Goal: Information Seeking & Learning: Learn about a topic

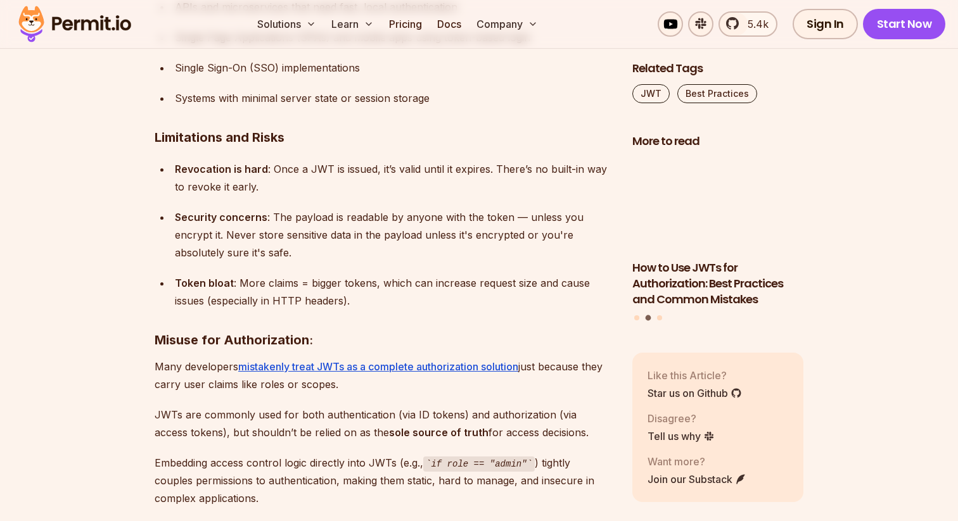
scroll to position [5411, 0]
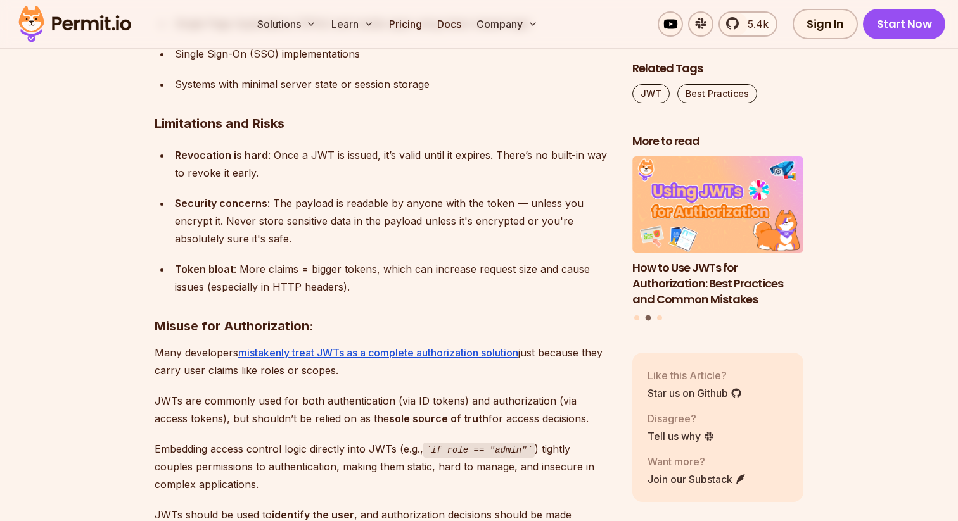
click at [309, 234] on div "Security concerns : The payload is readable by anyone with the token — unless y…" at bounding box center [393, 220] width 437 height 53
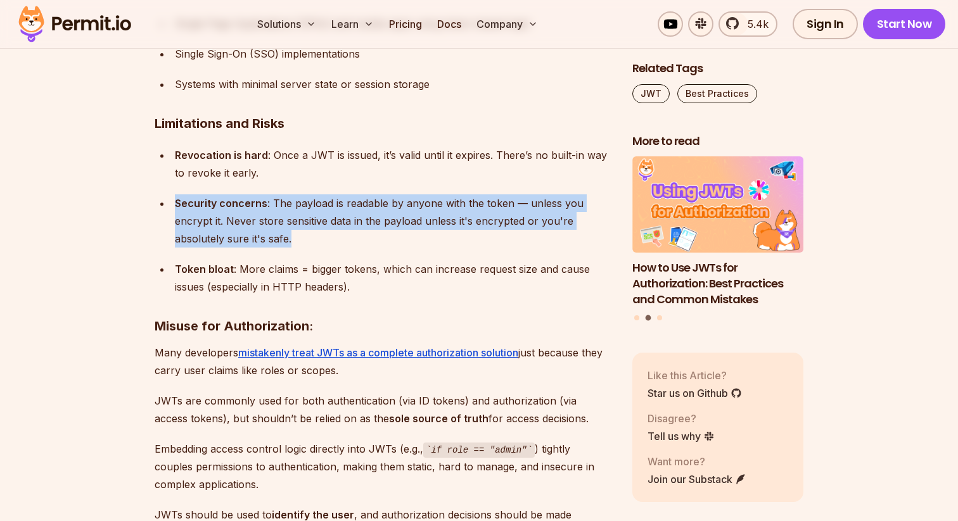
click at [309, 234] on div "Security concerns : The payload is readable by anyone with the token — unless y…" at bounding box center [393, 220] width 437 height 53
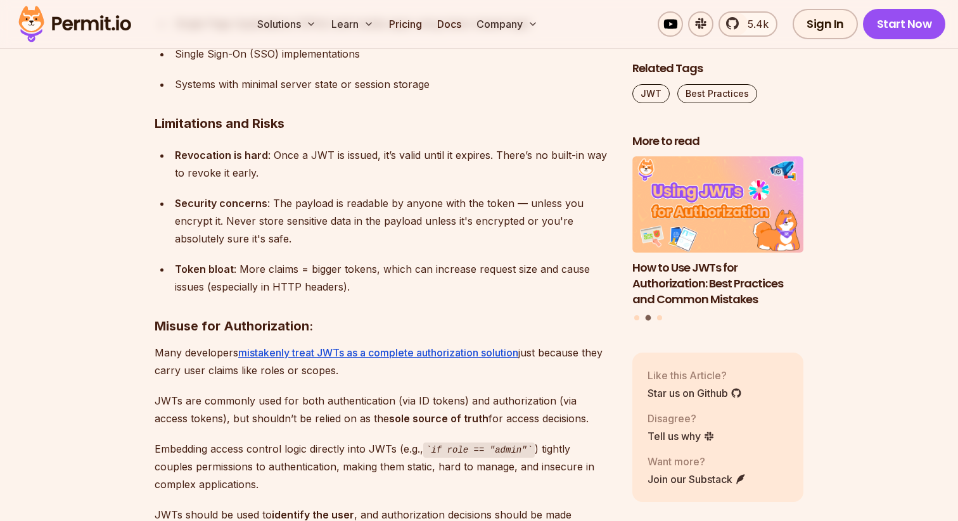
click at [319, 275] on div "Token bloat : More claims = bigger tokens, which can increase request size and …" at bounding box center [393, 277] width 437 height 35
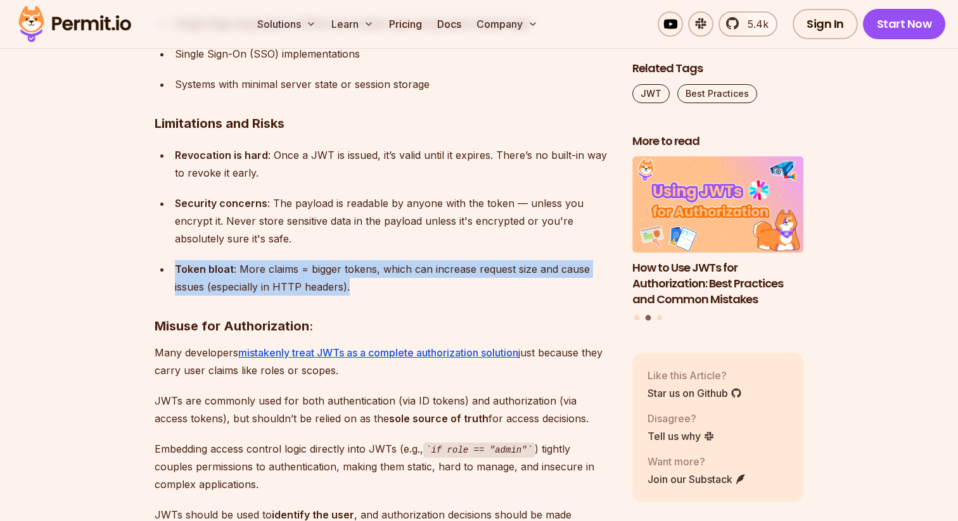
click at [319, 275] on div "Token bloat : More claims = bigger tokens, which can increase request size and …" at bounding box center [393, 277] width 437 height 35
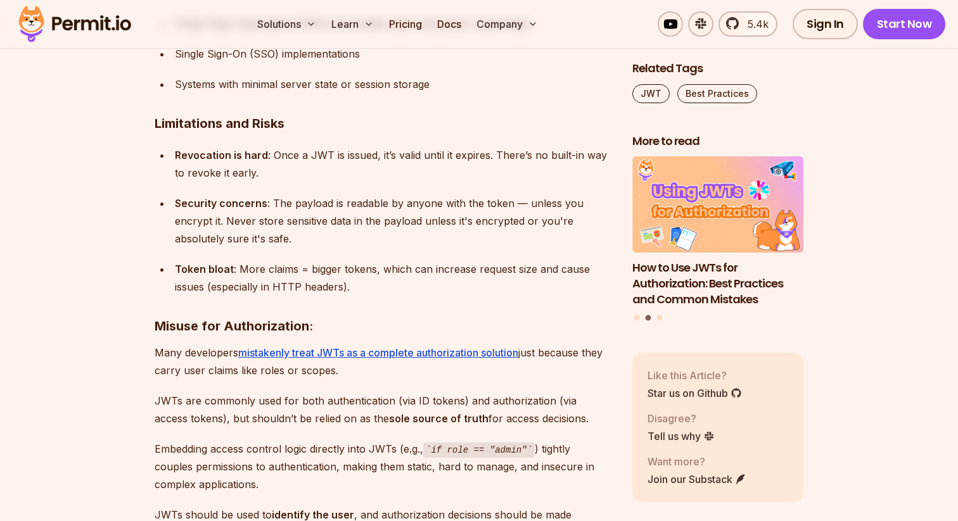
click at [257, 164] on div "Revocation is hard : Once a JWT is issued, it’s valid until it expires. There’s…" at bounding box center [393, 163] width 437 height 35
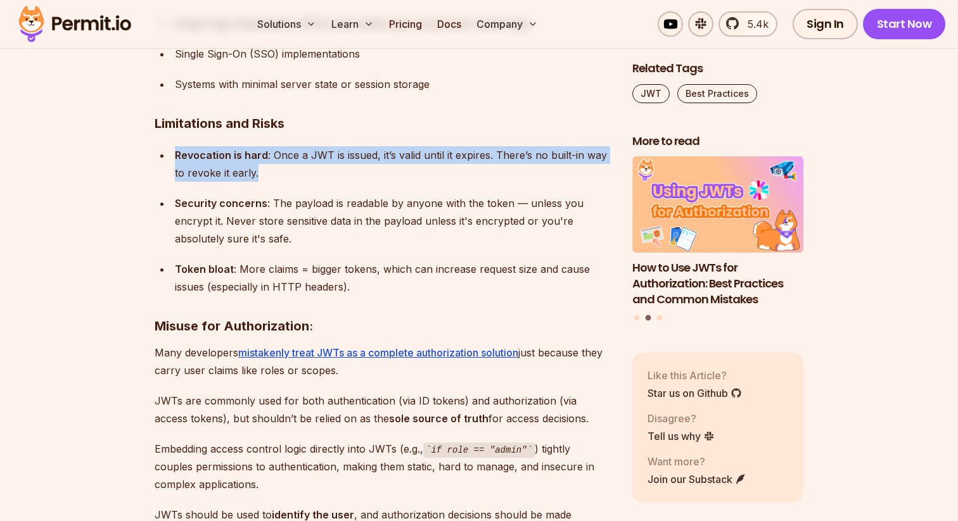
click at [257, 164] on div "Revocation is hard : Once a JWT is issued, it’s valid until it expires. There’s…" at bounding box center [393, 163] width 437 height 35
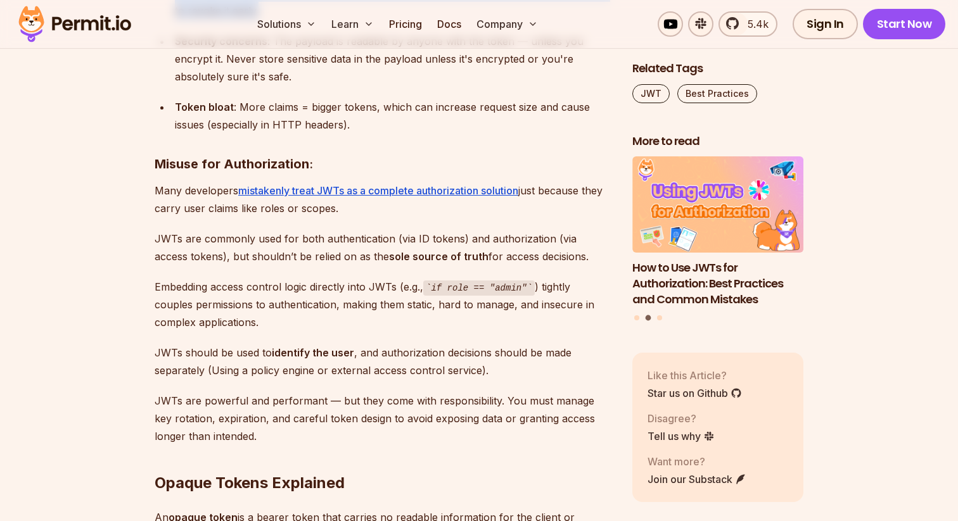
scroll to position [5582, 0]
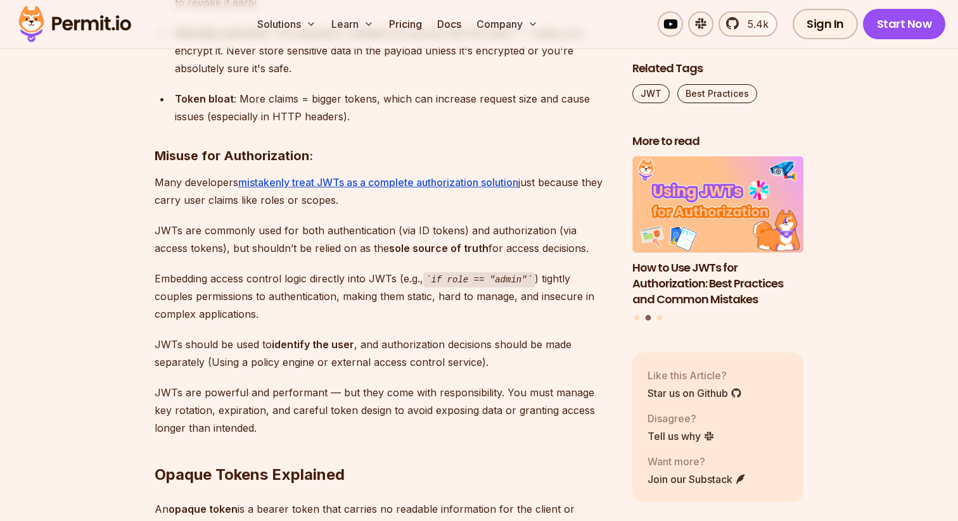
click at [369, 279] on p "Embedding access control logic directly into JWTs (e.g., if role == "admin" ) t…" at bounding box center [383, 297] width 457 height 54
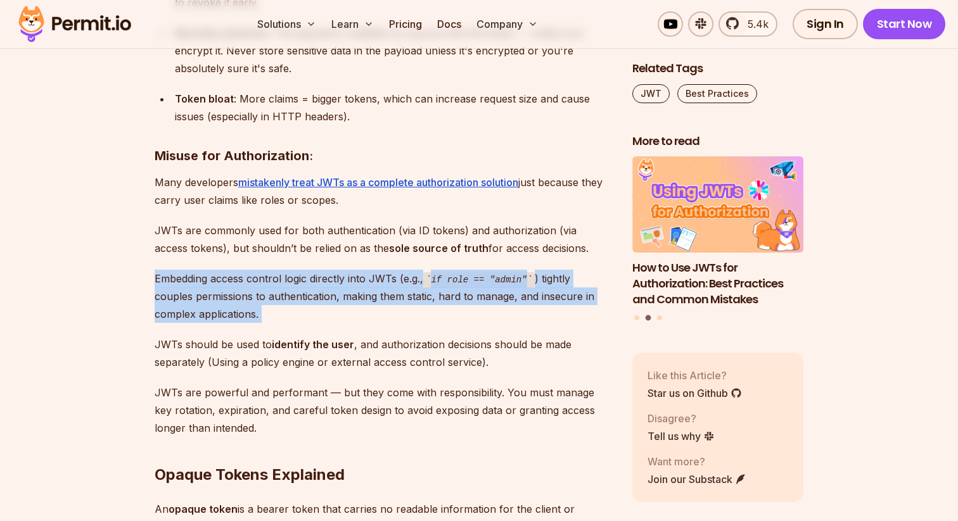
click at [369, 279] on p "Embedding access control logic directly into JWTs (e.g., if role == "admin" ) t…" at bounding box center [383, 297] width 457 height 54
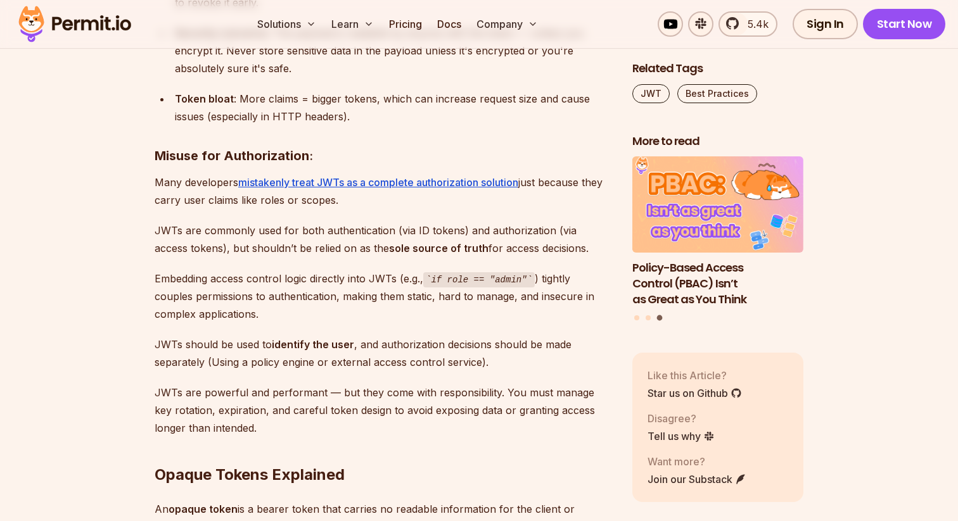
click at [340, 234] on p "JWTs are commonly used for both authentication (via ID tokens) and authorizatio…" at bounding box center [383, 239] width 457 height 35
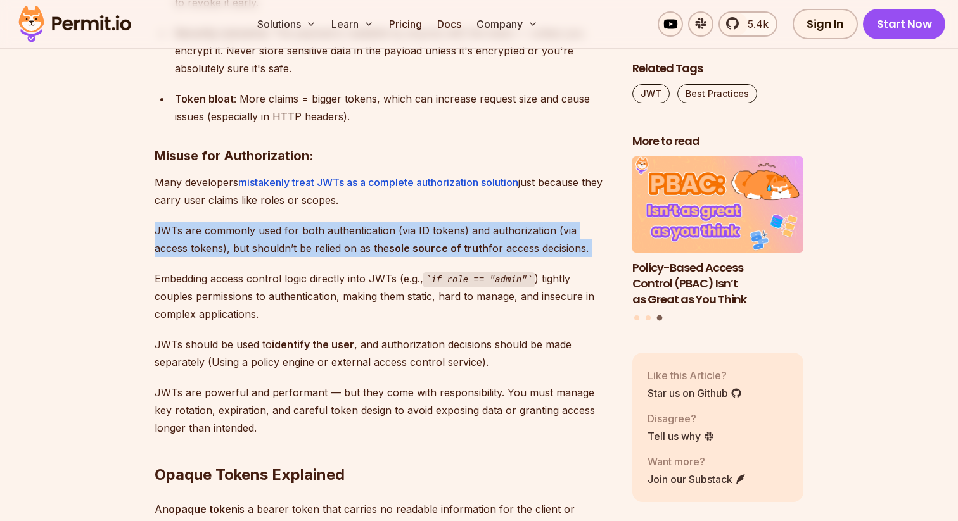
click at [340, 234] on p "JWTs are commonly used for both authentication (via ID tokens) and authorizatio…" at bounding box center [383, 239] width 457 height 35
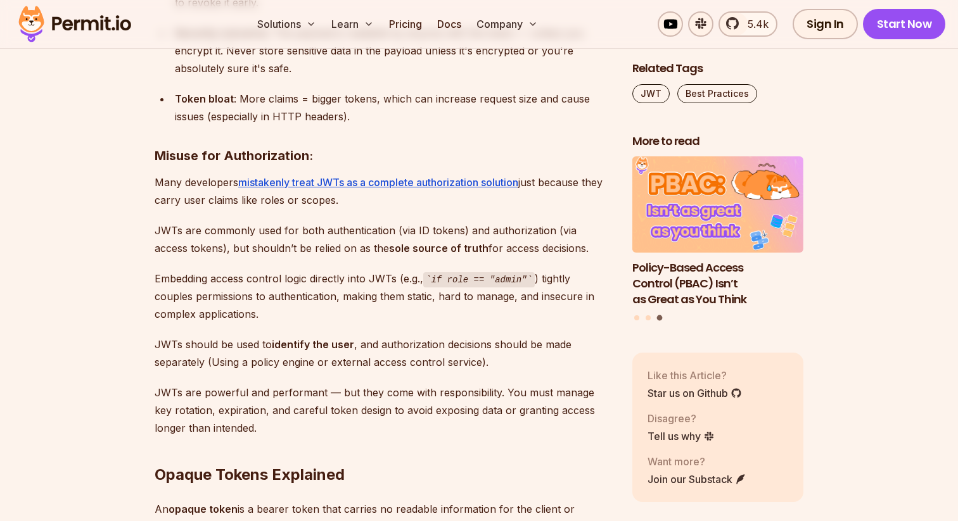
click at [292, 201] on p "Many developers mistakenly treat JWTs as a complete authorization solution just…" at bounding box center [383, 191] width 457 height 35
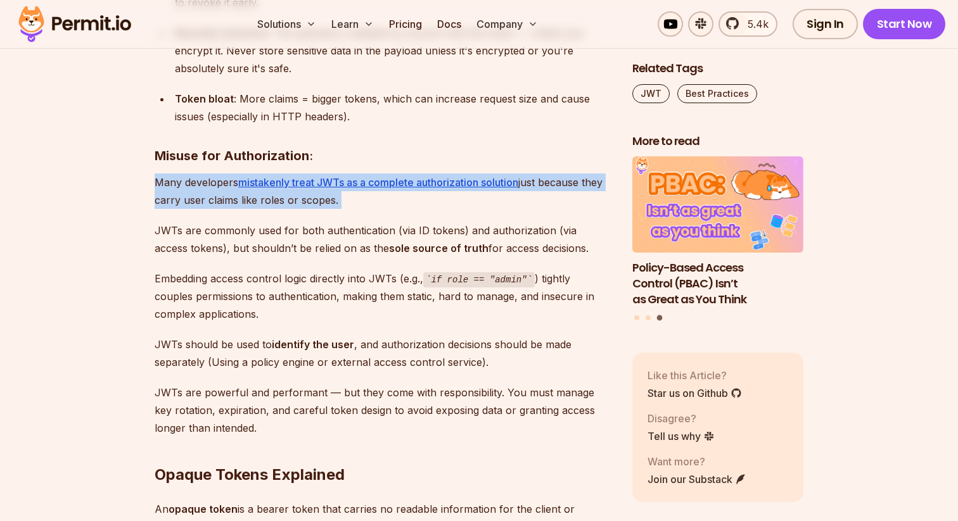
click at [292, 201] on p "Many developers mistakenly treat JWTs as a complete authorization solution just…" at bounding box center [383, 191] width 457 height 35
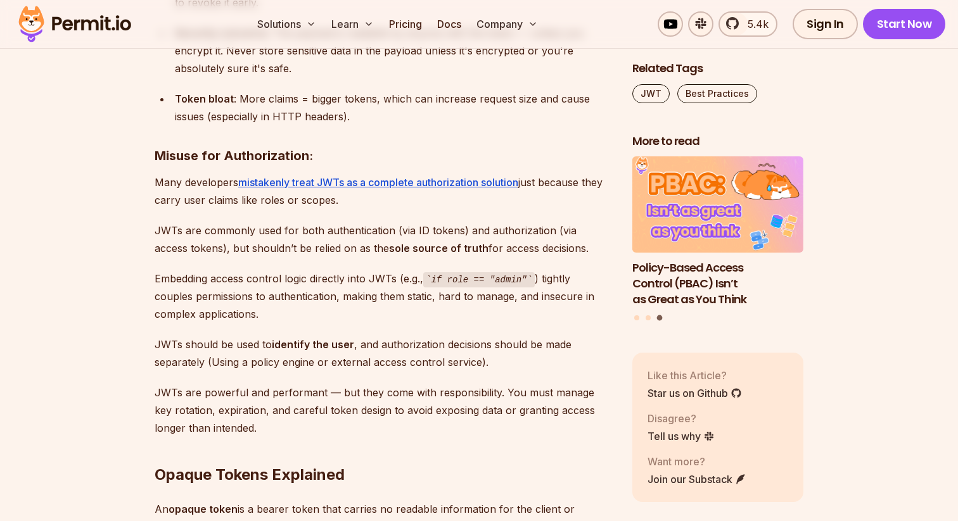
click at [369, 284] on p "Embedding access control logic directly into JWTs (e.g., if role == "admin" ) t…" at bounding box center [383, 297] width 457 height 54
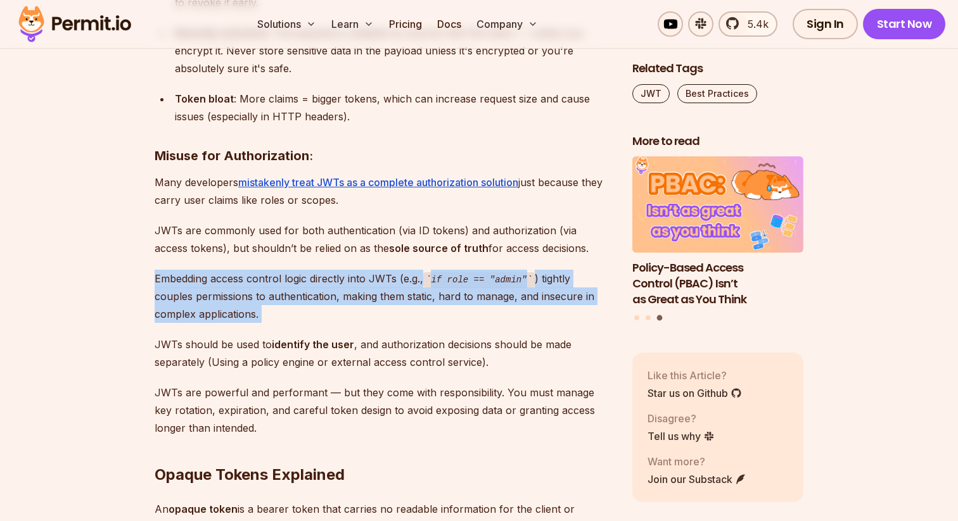
click at [369, 284] on p "Embedding access control logic directly into JWTs (e.g., if role == "admin" ) t…" at bounding box center [383, 297] width 457 height 54
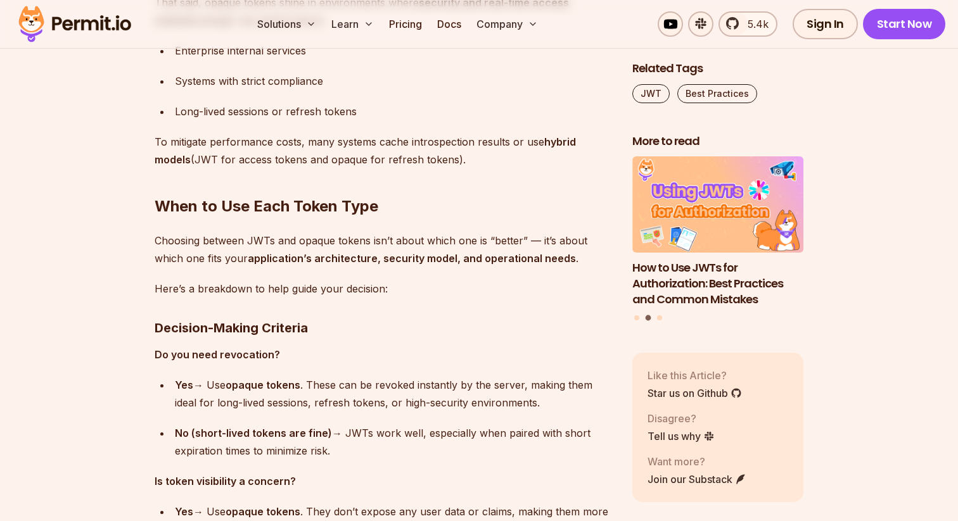
scroll to position [7716, 0]
